Goal: Information Seeking & Learning: Learn about a topic

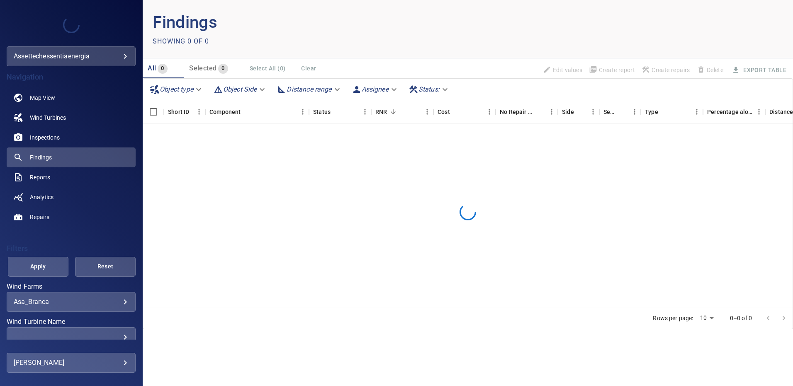
click at [116, 302] on body "**********" at bounding box center [396, 193] width 793 height 386
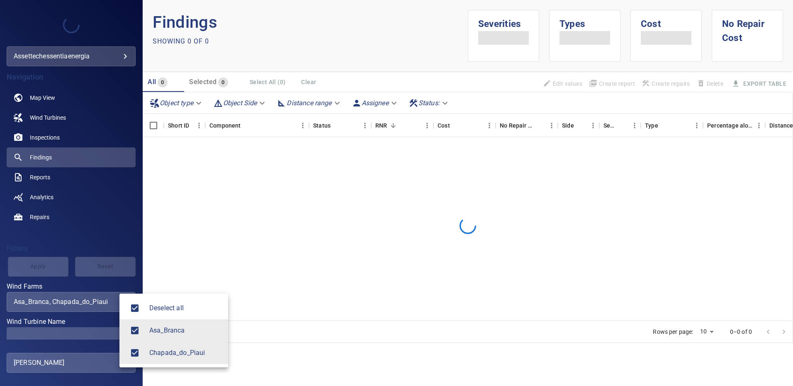
type input "**********"
click at [102, 336] on div at bounding box center [396, 193] width 793 height 386
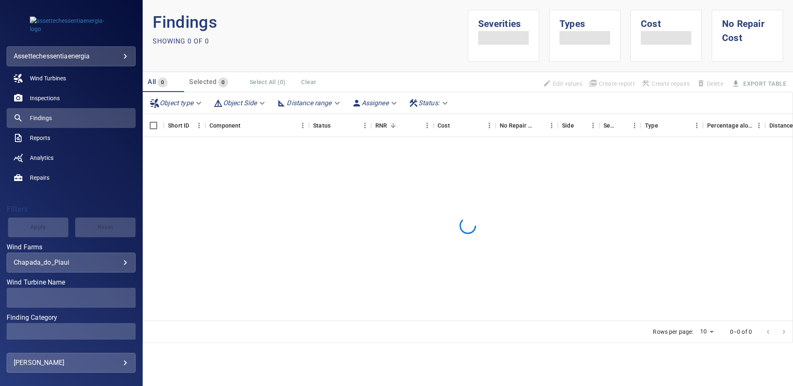
scroll to position [83, 0]
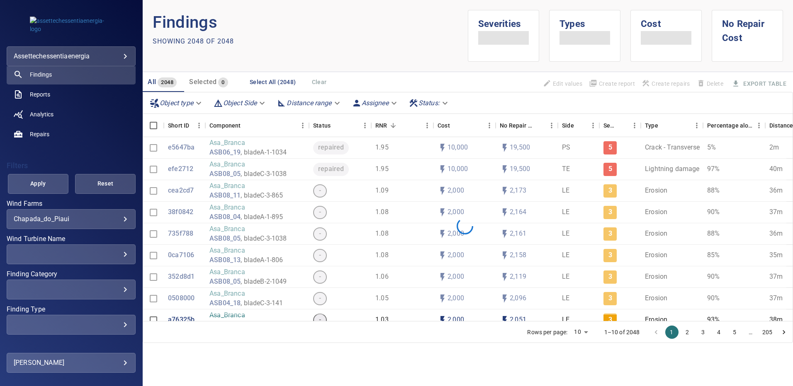
click at [123, 254] on div "​ ​" at bounding box center [71, 255] width 129 height 20
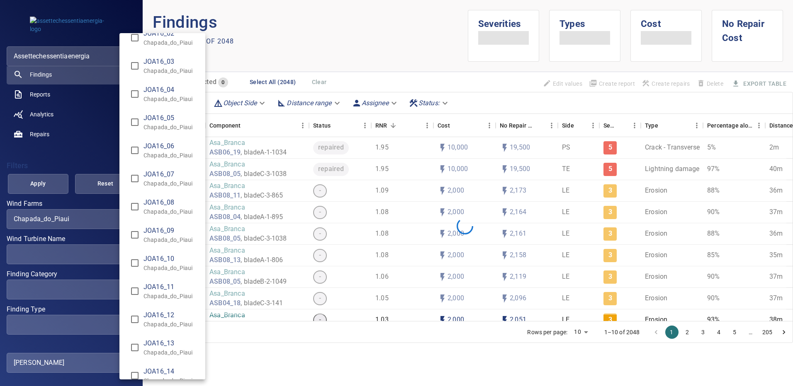
scroll to position [6324, 0]
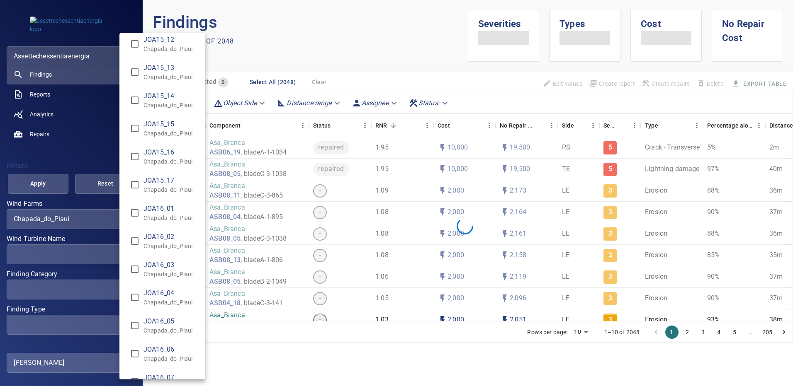
type input "**********"
click at [317, 56] on div "Wind Turbine Name" at bounding box center [396, 193] width 793 height 386
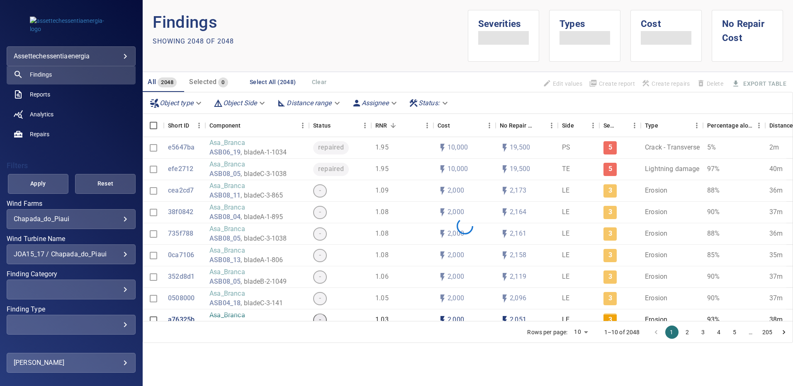
click at [119, 326] on div "​" at bounding box center [71, 325] width 115 height 8
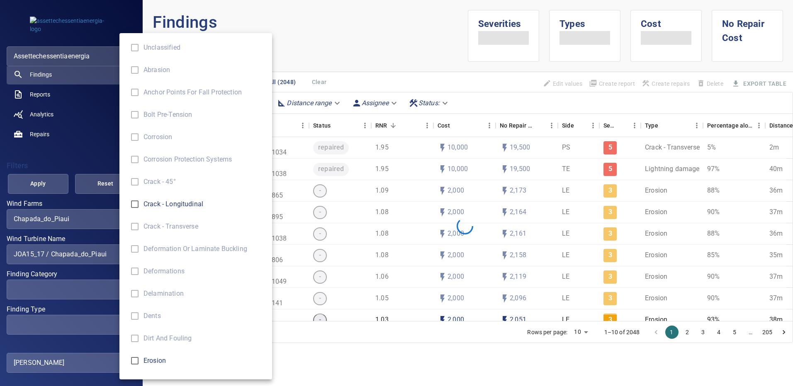
click at [111, 289] on div "Finding Type" at bounding box center [396, 193] width 793 height 386
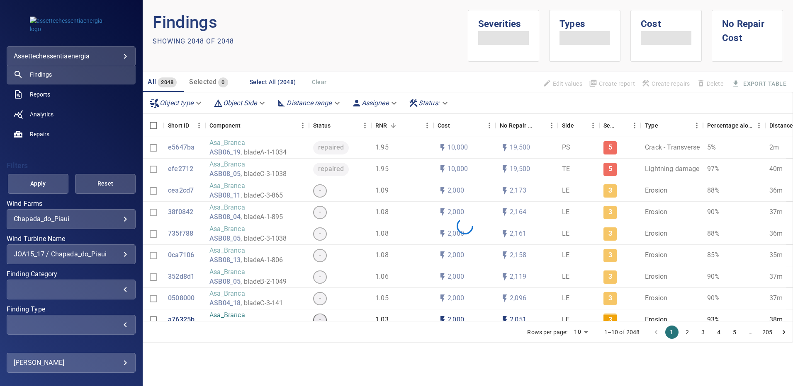
click at [118, 289] on div "​" at bounding box center [71, 290] width 115 height 8
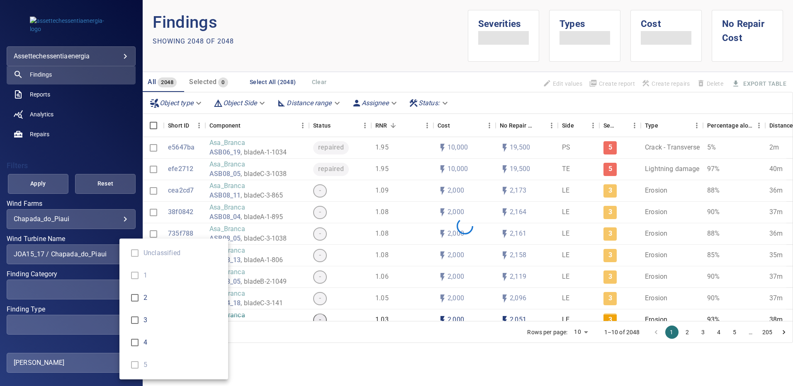
type input "*"
click at [357, 41] on div "Finding Category" at bounding box center [396, 193] width 793 height 386
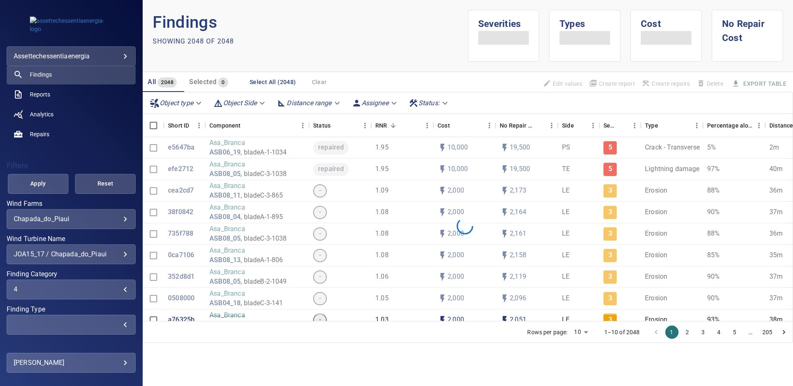
click at [46, 183] on span "Apply" at bounding box center [38, 184] width 40 height 10
click at [37, 185] on div "Apply Reset" at bounding box center [71, 184] width 129 height 20
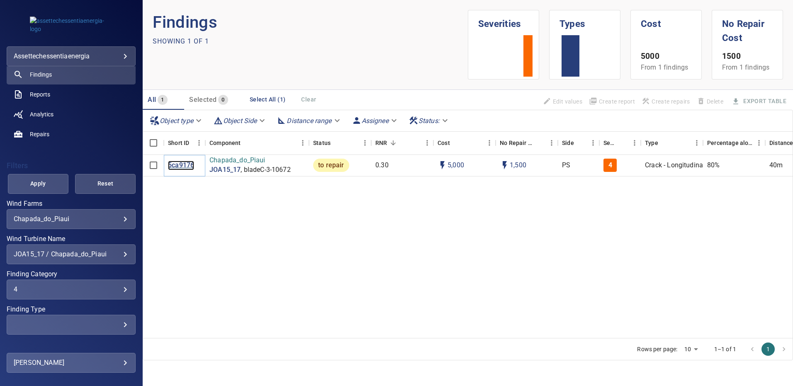
click at [179, 163] on p "5ca9176" at bounding box center [181, 166] width 26 height 10
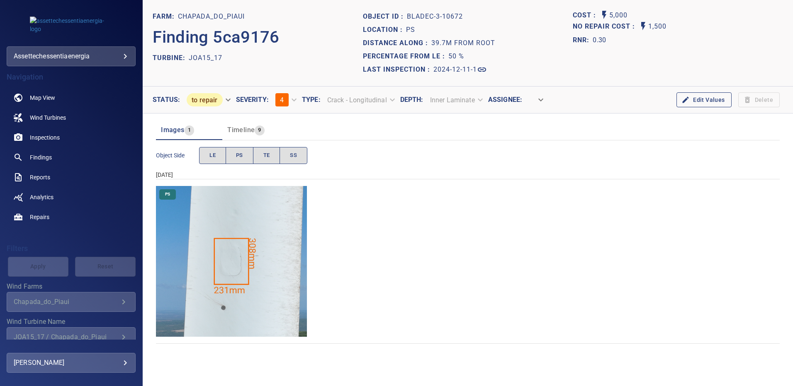
click at [238, 214] on img "Chapada_do_Piaui/JOA15_17/2024-12-11-1/2024-12-11-3/image183wp183.jpg" at bounding box center [231, 261] width 151 height 151
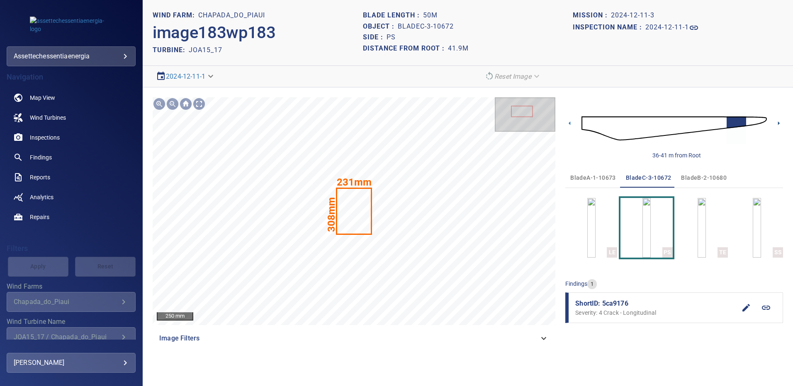
click at [780, 122] on icon at bounding box center [778, 123] width 9 height 9
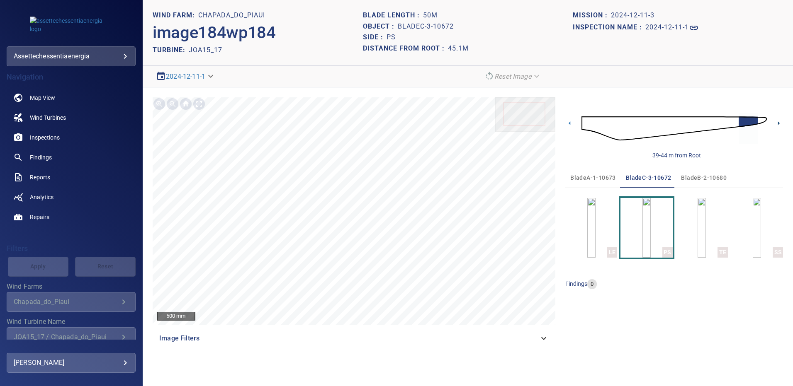
click at [780, 122] on icon at bounding box center [778, 123] width 9 height 9
click at [777, 124] on icon at bounding box center [778, 123] width 9 height 9
click at [597, 179] on span "bladeA-1-10673" at bounding box center [593, 178] width 46 height 10
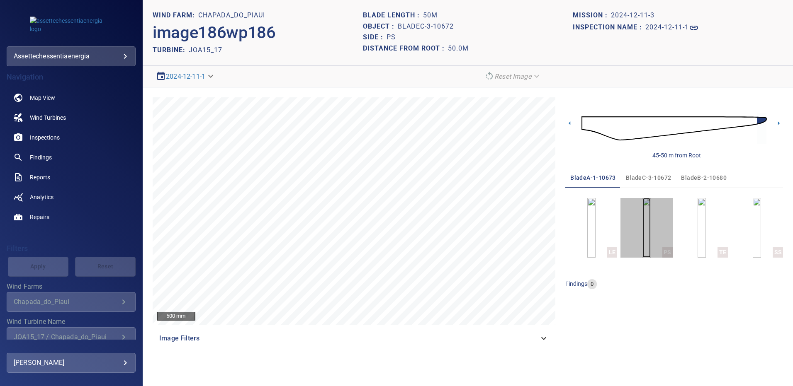
click at [642, 230] on img "button" at bounding box center [646, 228] width 8 height 60
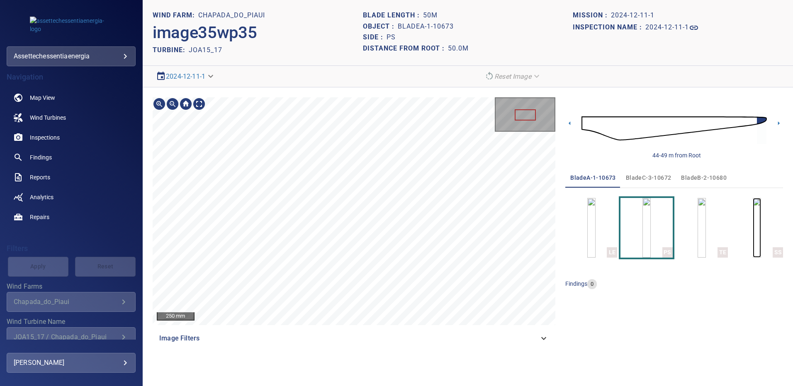
click at [761, 227] on img "button" at bounding box center [757, 228] width 8 height 60
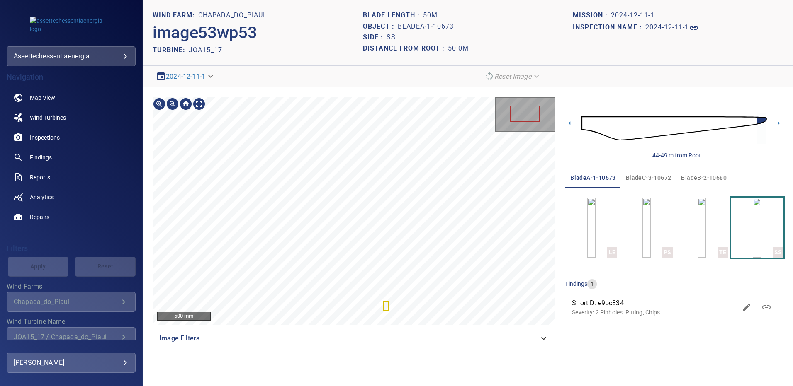
click at [707, 173] on span "bladeB-2-10680" at bounding box center [704, 178] width 46 height 10
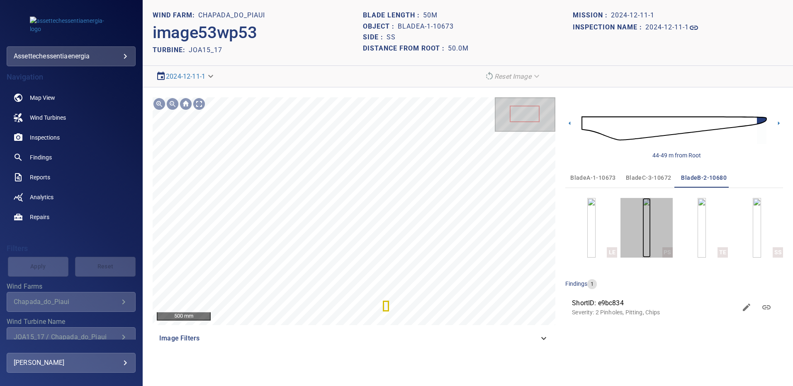
click at [647, 227] on img "button" at bounding box center [646, 228] width 8 height 60
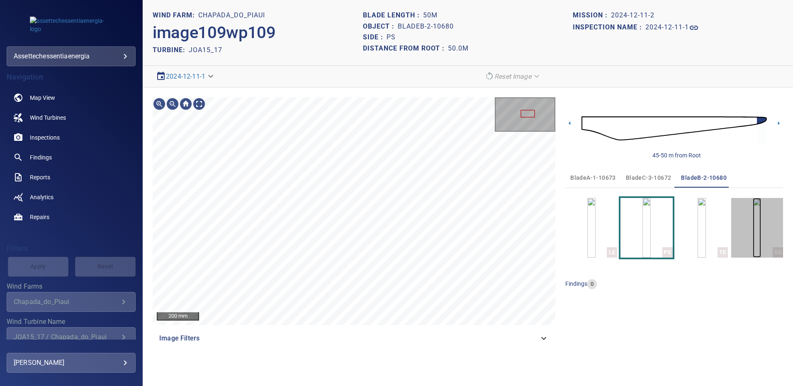
click at [753, 223] on img "button" at bounding box center [757, 228] width 8 height 60
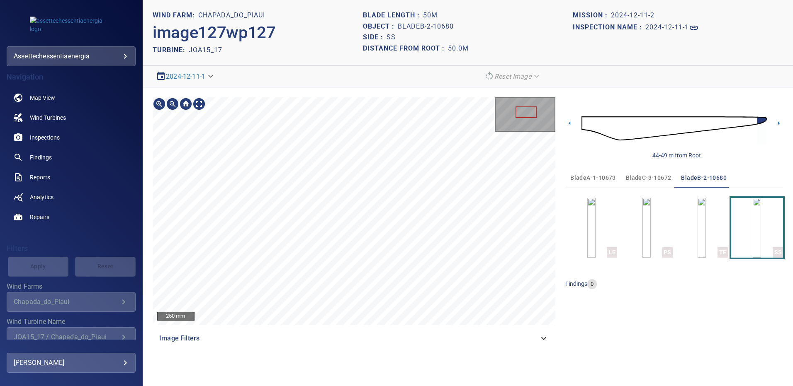
click at [635, 172] on button "bladeC-3-10672" at bounding box center [649, 178] width 56 height 20
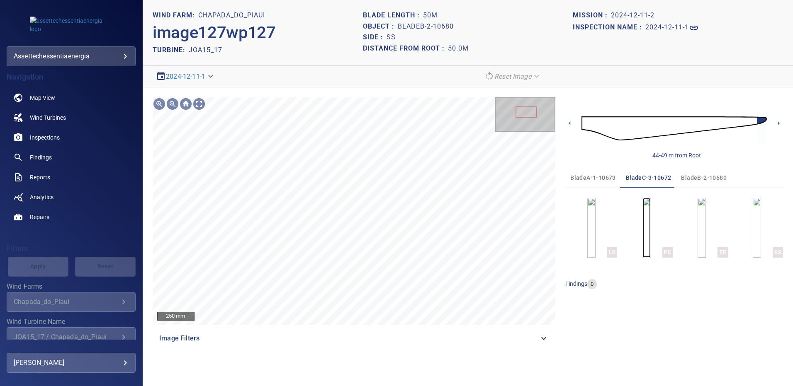
click at [649, 228] on img "button" at bounding box center [646, 228] width 8 height 60
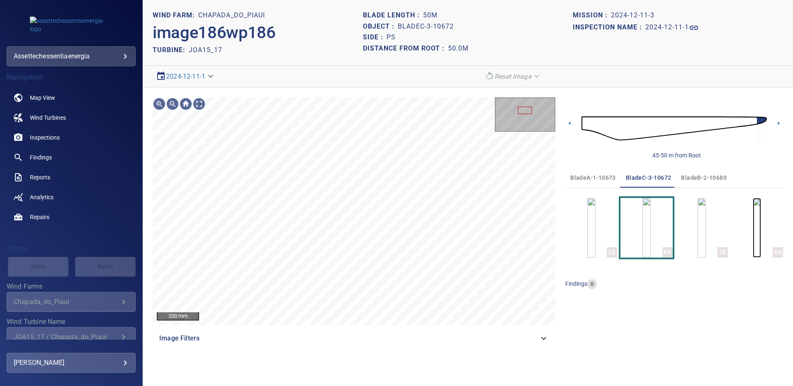
click at [753, 215] on img "button" at bounding box center [757, 228] width 8 height 60
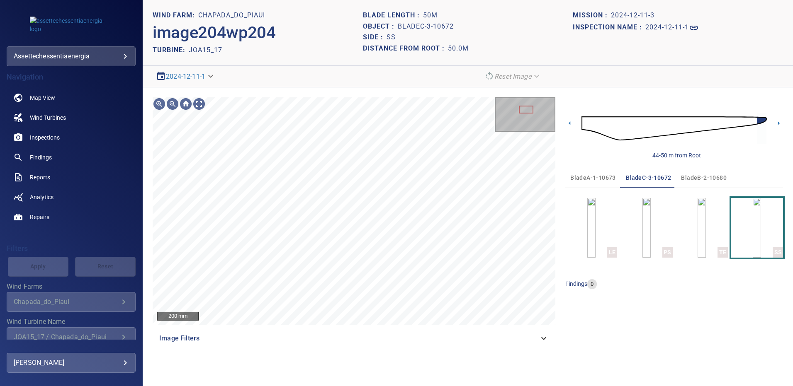
click at [586, 177] on span "bladeA-1-10673" at bounding box center [593, 178] width 46 height 10
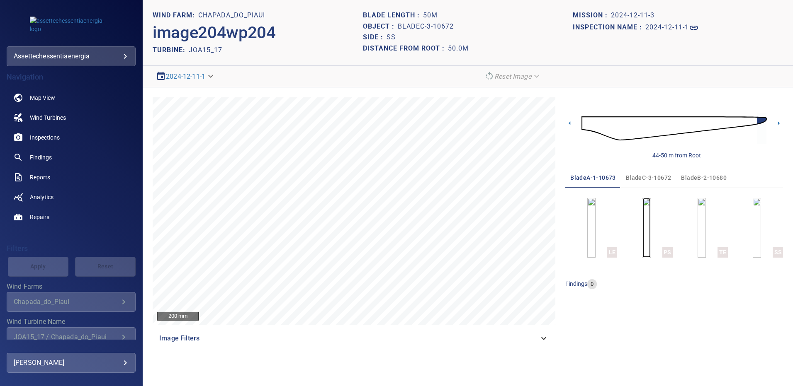
click at [651, 216] on img "button" at bounding box center [646, 228] width 8 height 60
